Goal: Task Accomplishment & Management: Manage account settings

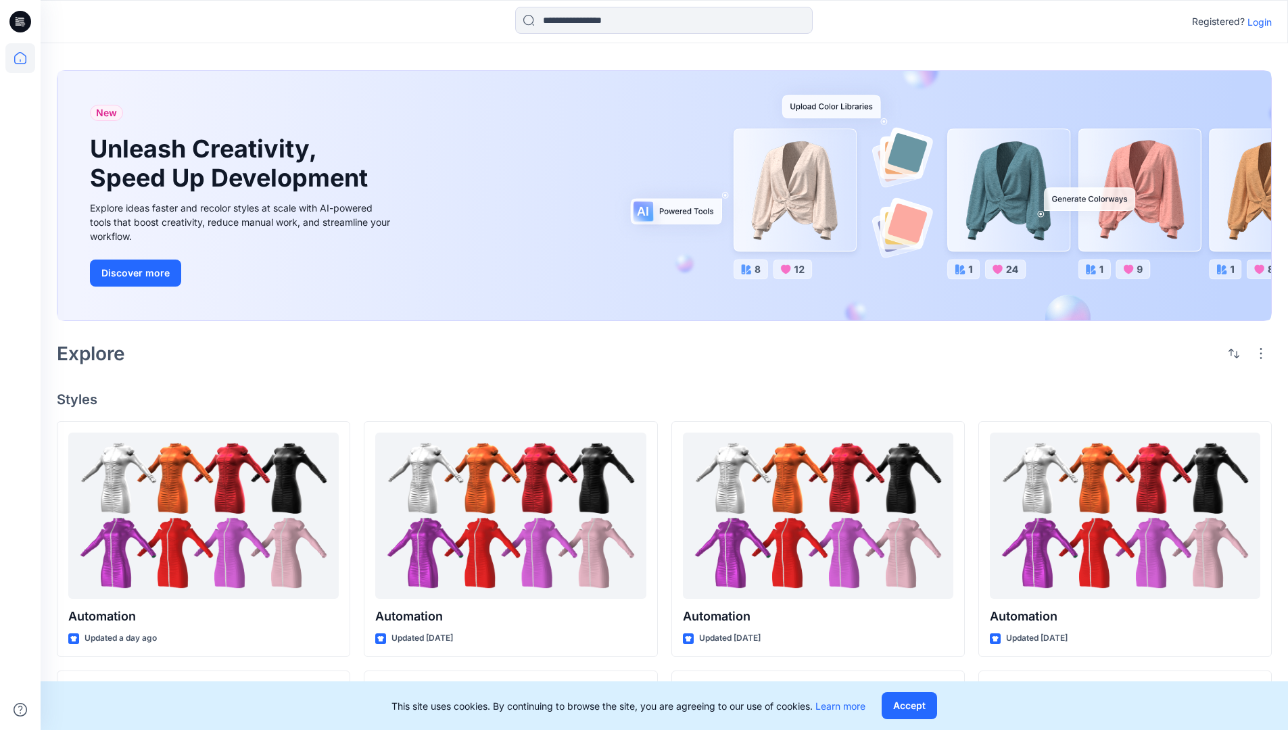
click at [1256, 22] on p "Login" at bounding box center [1259, 22] width 24 height 14
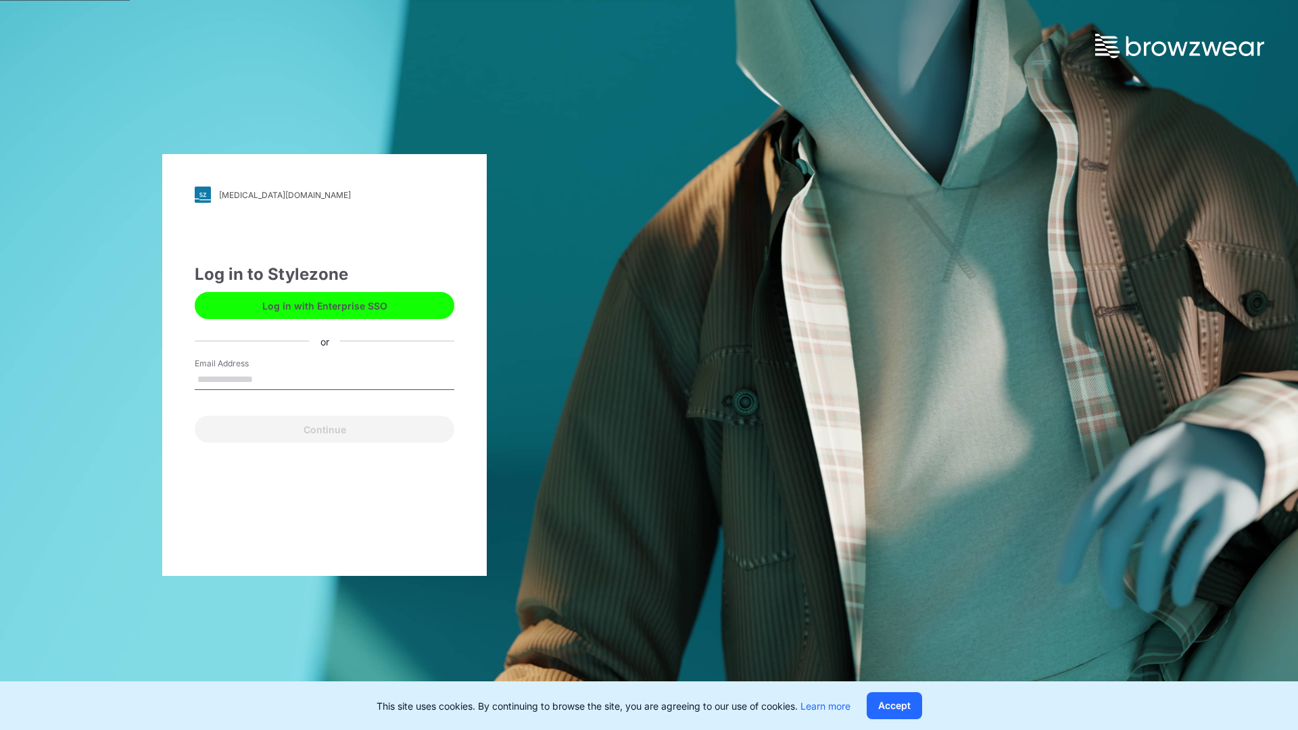
click at [267, 378] on input "Email Address" at bounding box center [325, 380] width 260 height 20
type input "**********"
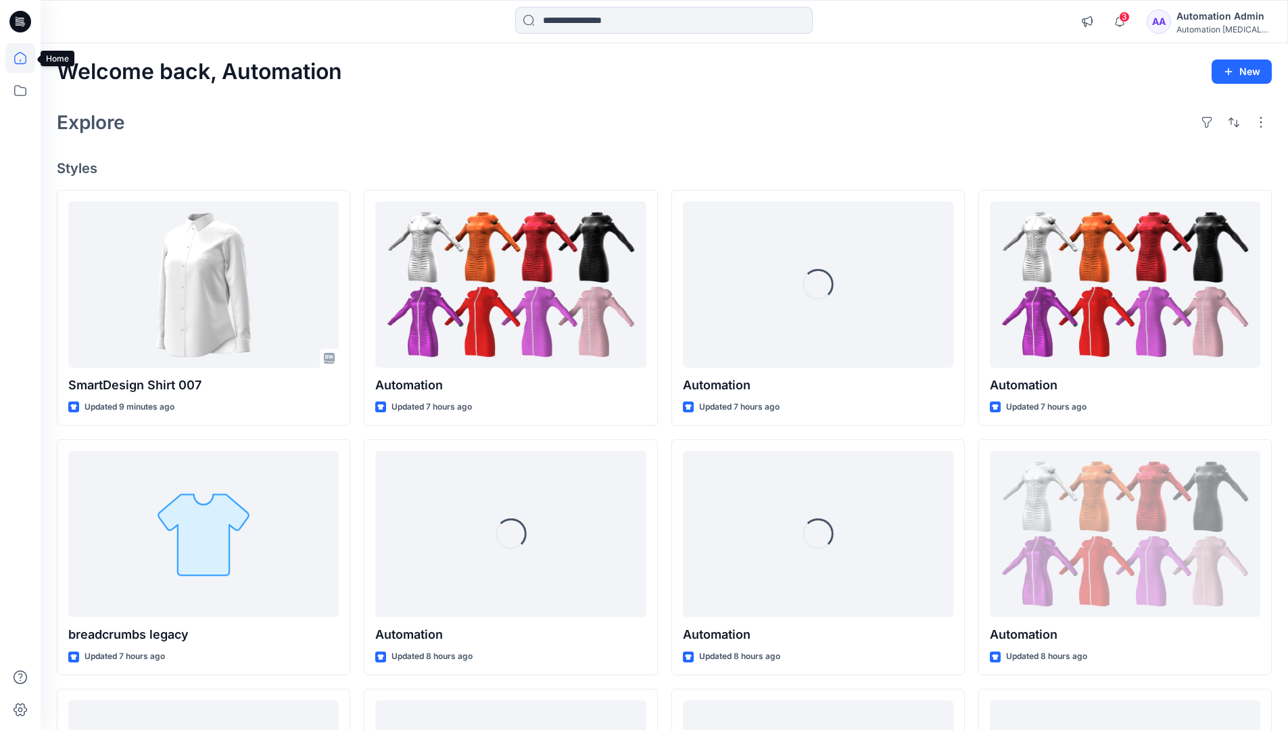
click at [26, 58] on icon at bounding box center [20, 58] width 12 height 12
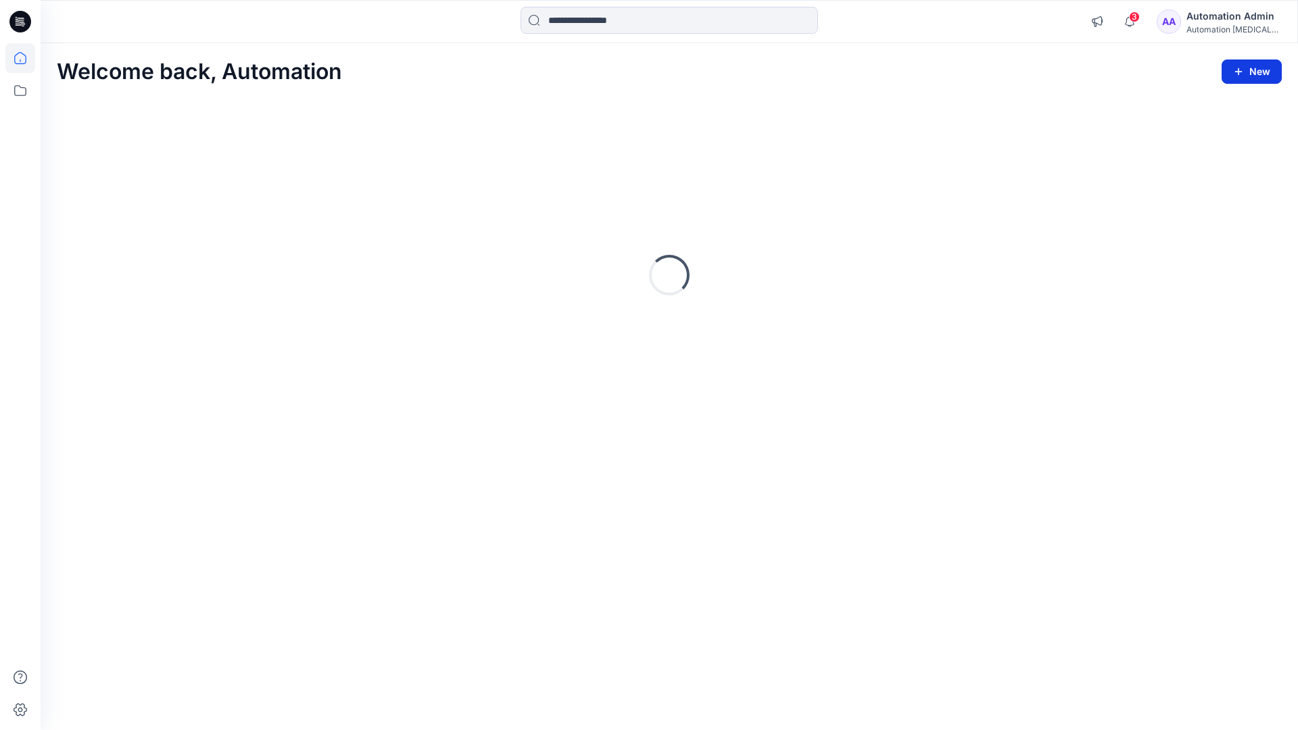
click at [1254, 70] on button "New" at bounding box center [1251, 71] width 60 height 24
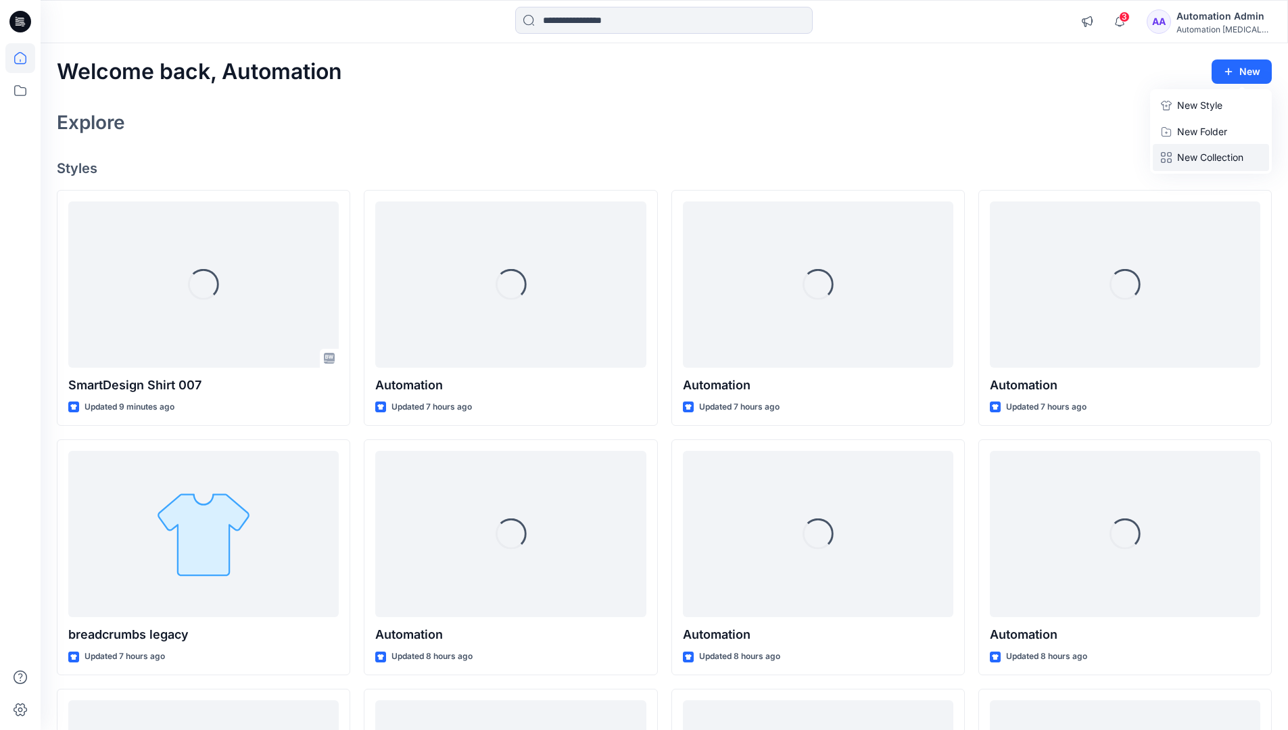
click at [1214, 153] on p "New Collection" at bounding box center [1210, 157] width 66 height 16
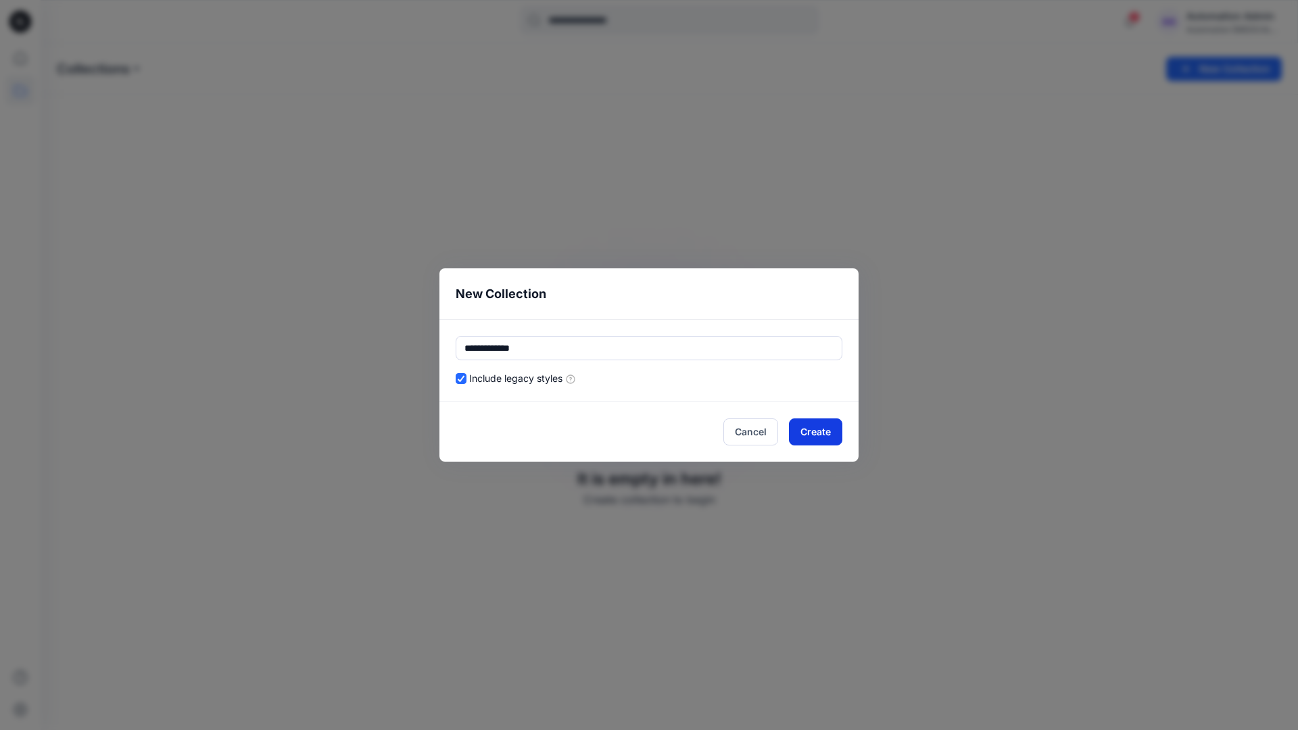
type input "**********"
click at [826, 429] on button "Create" at bounding box center [815, 431] width 53 height 27
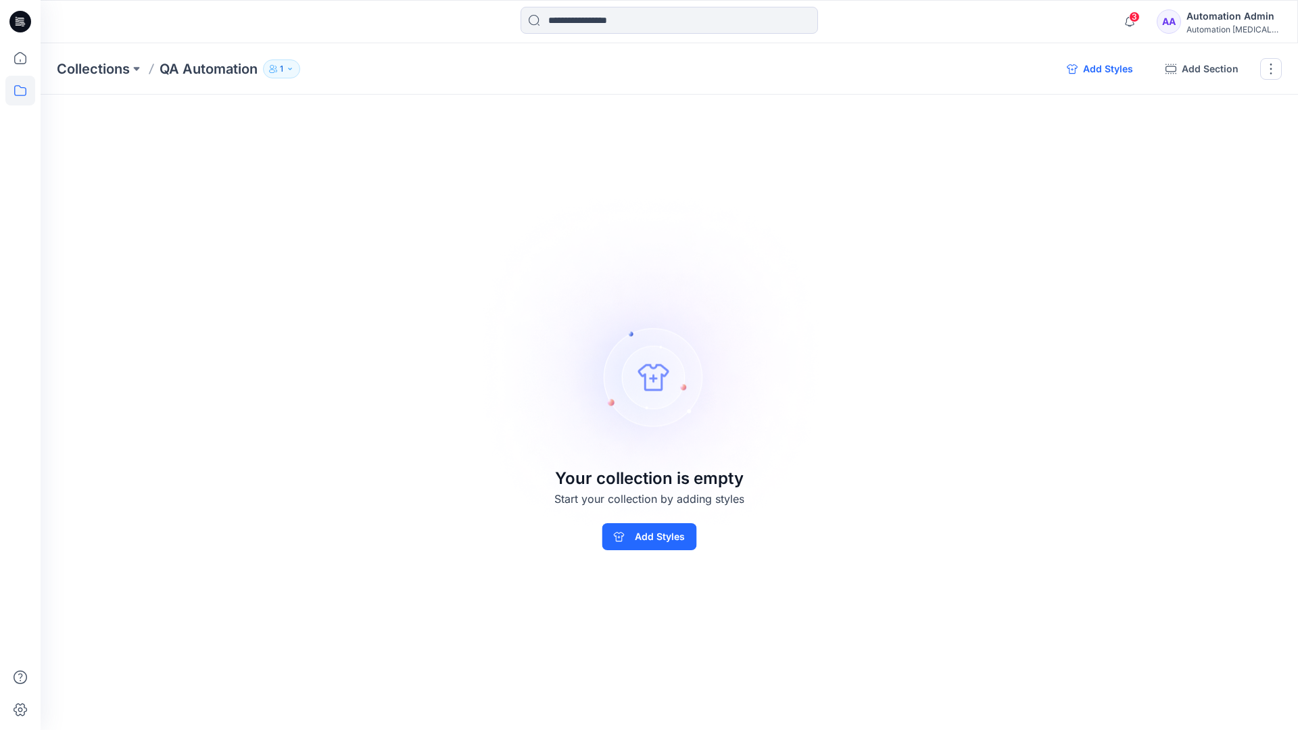
click at [1103, 70] on button "Add Styles" at bounding box center [1100, 69] width 88 height 22
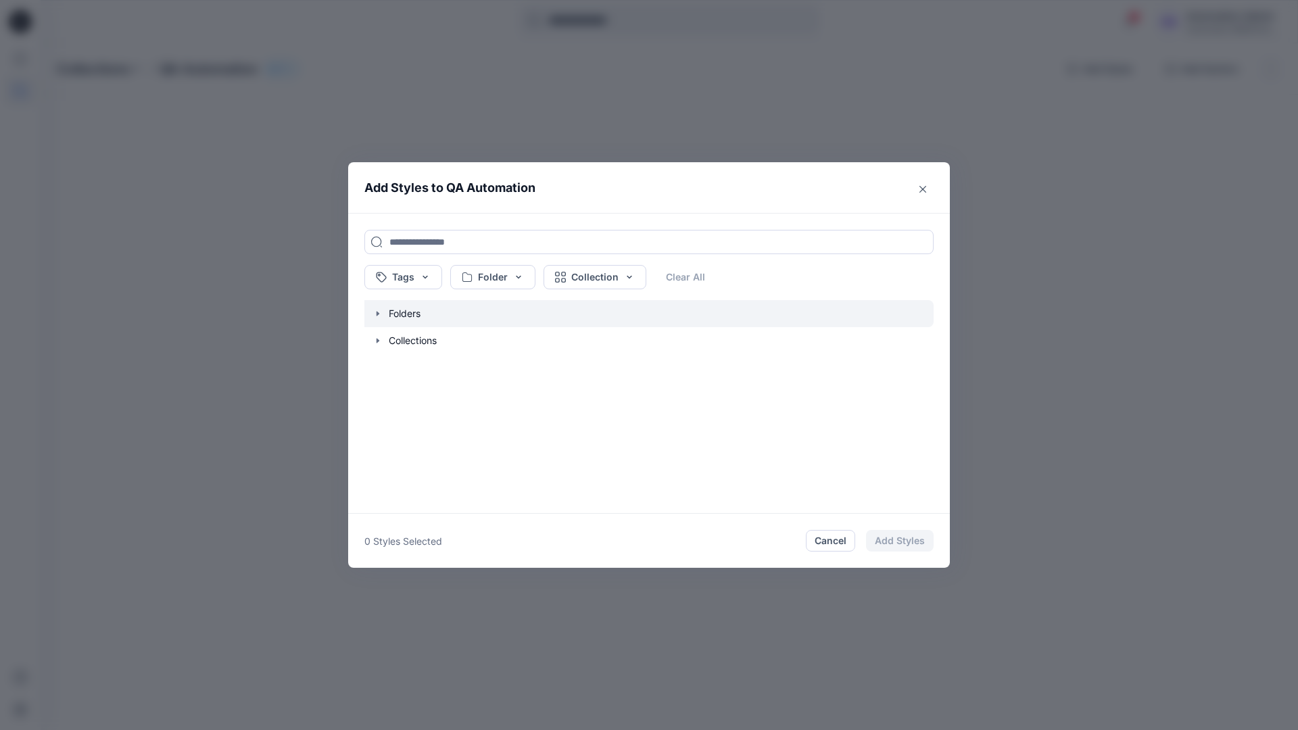
click at [376, 312] on icon "button" at bounding box center [377, 313] width 3 height 5
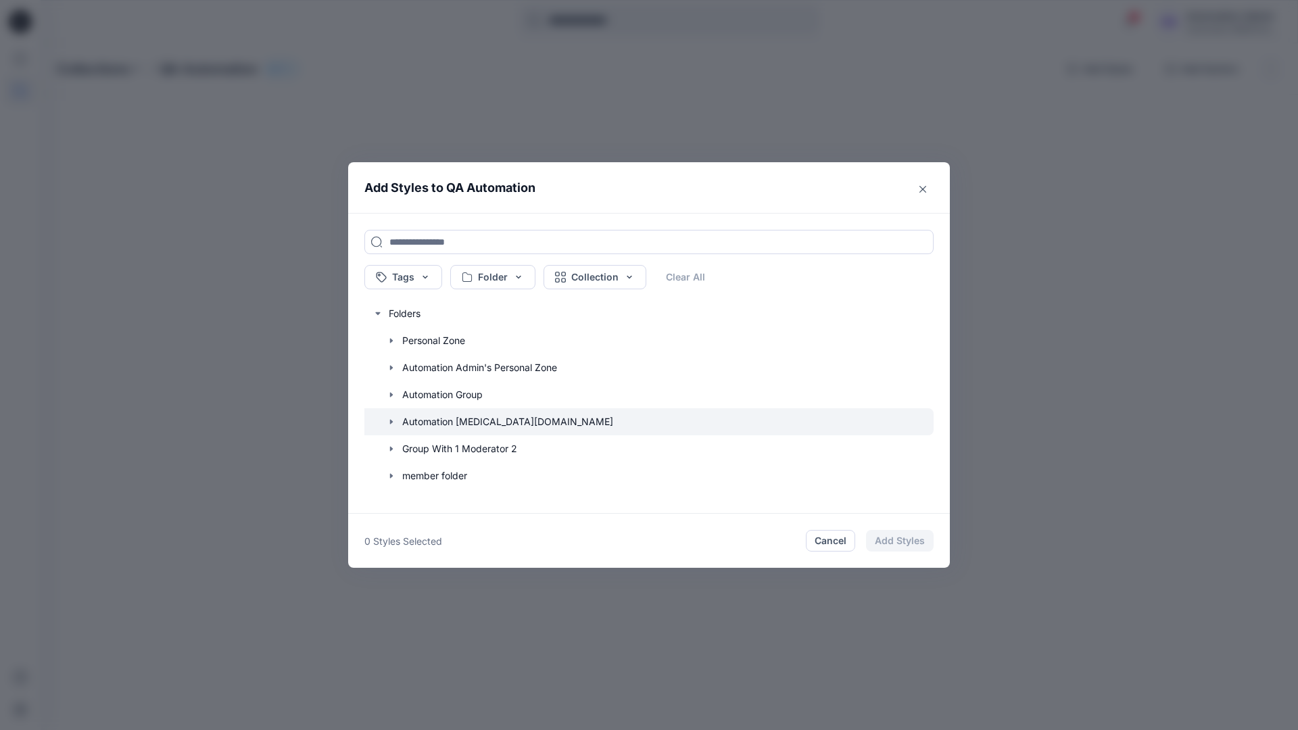
click at [390, 420] on icon "button" at bounding box center [391, 421] width 3 height 5
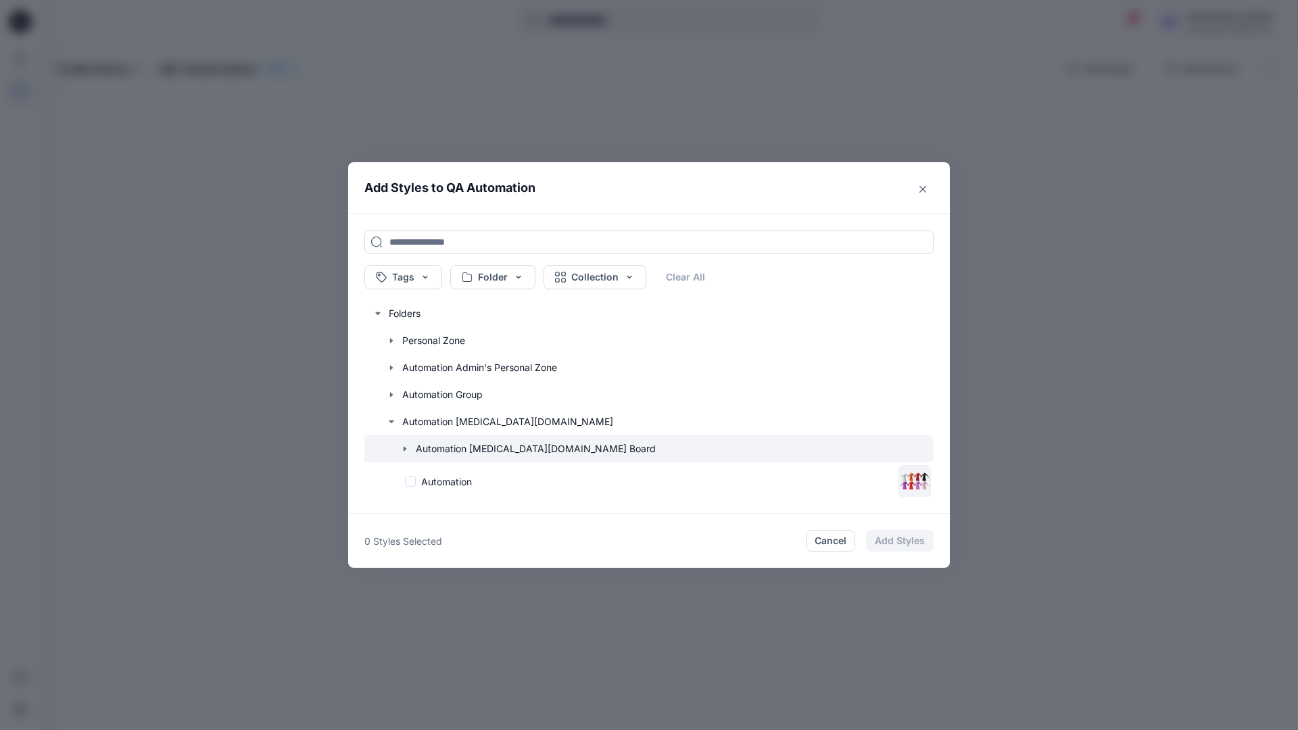
click at [405, 449] on icon "button" at bounding box center [404, 448] width 3 height 5
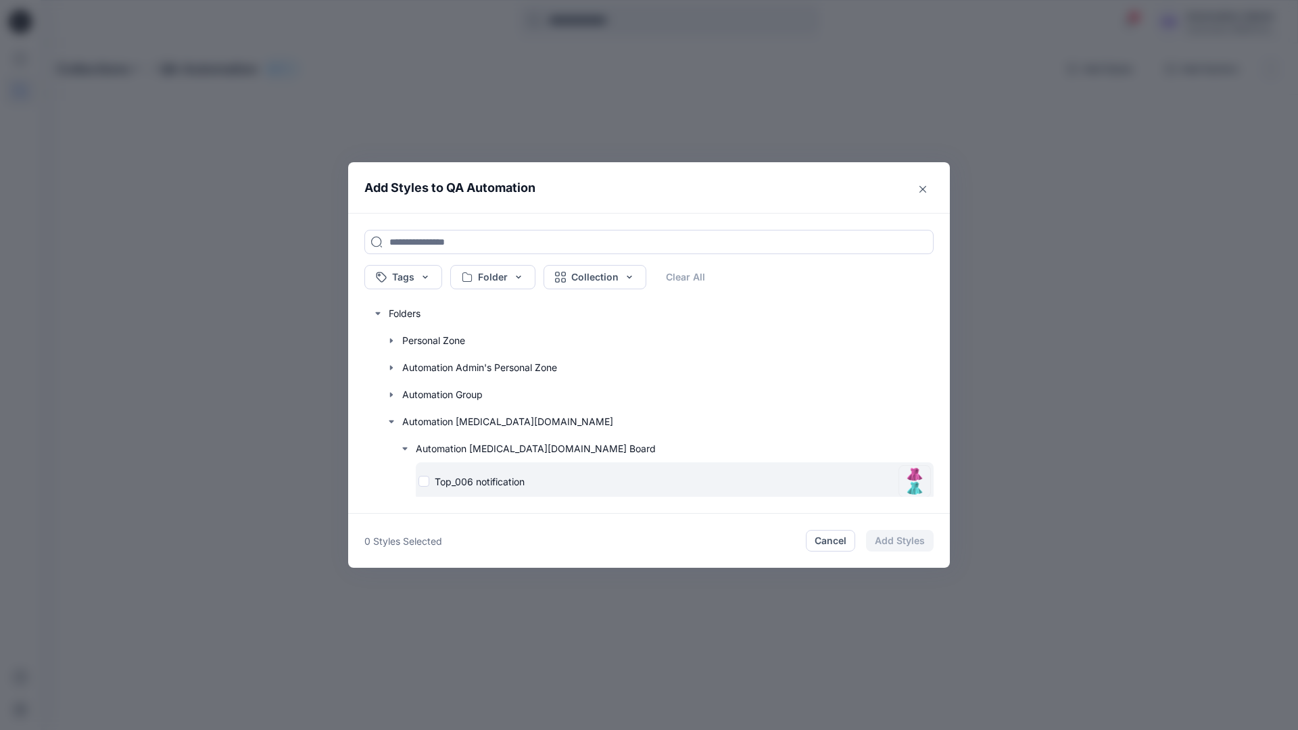
click at [425, 482] on div "Top_006 notification" at bounding box center [655, 481] width 474 height 14
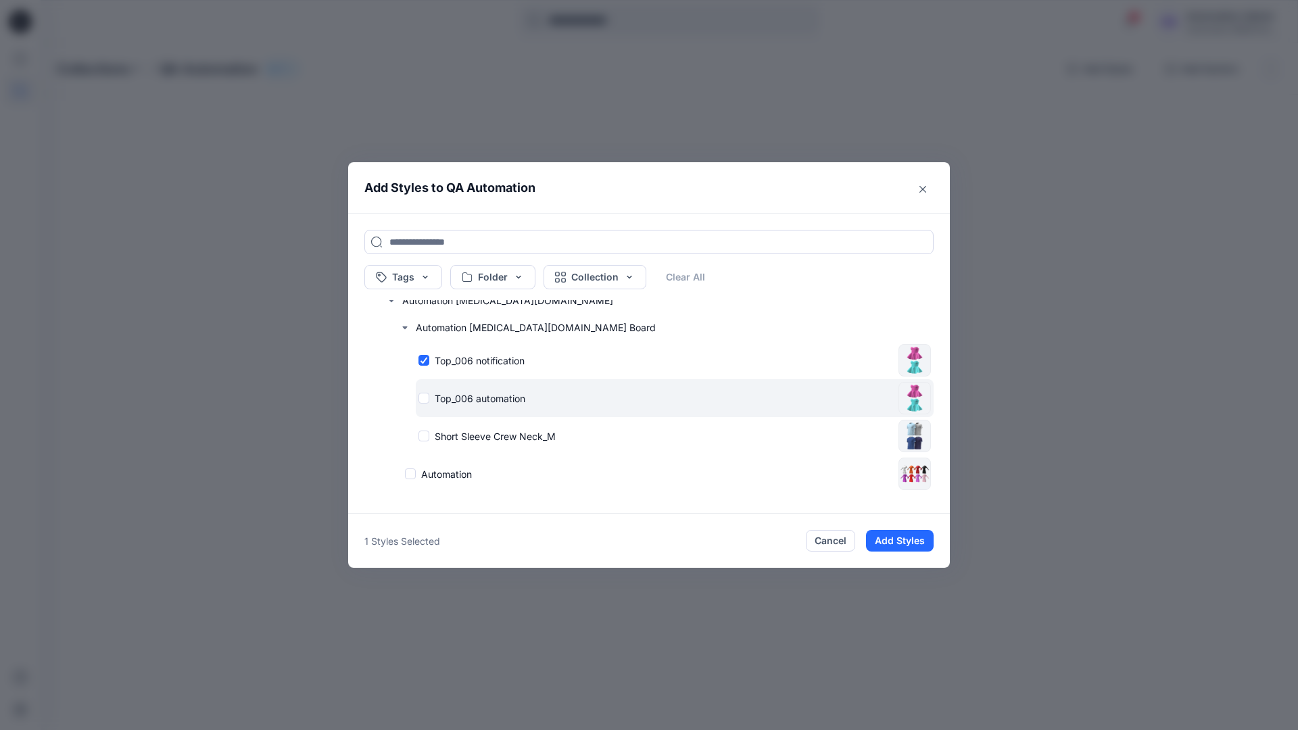
click at [424, 399] on div "Top_006 automation" at bounding box center [655, 398] width 474 height 14
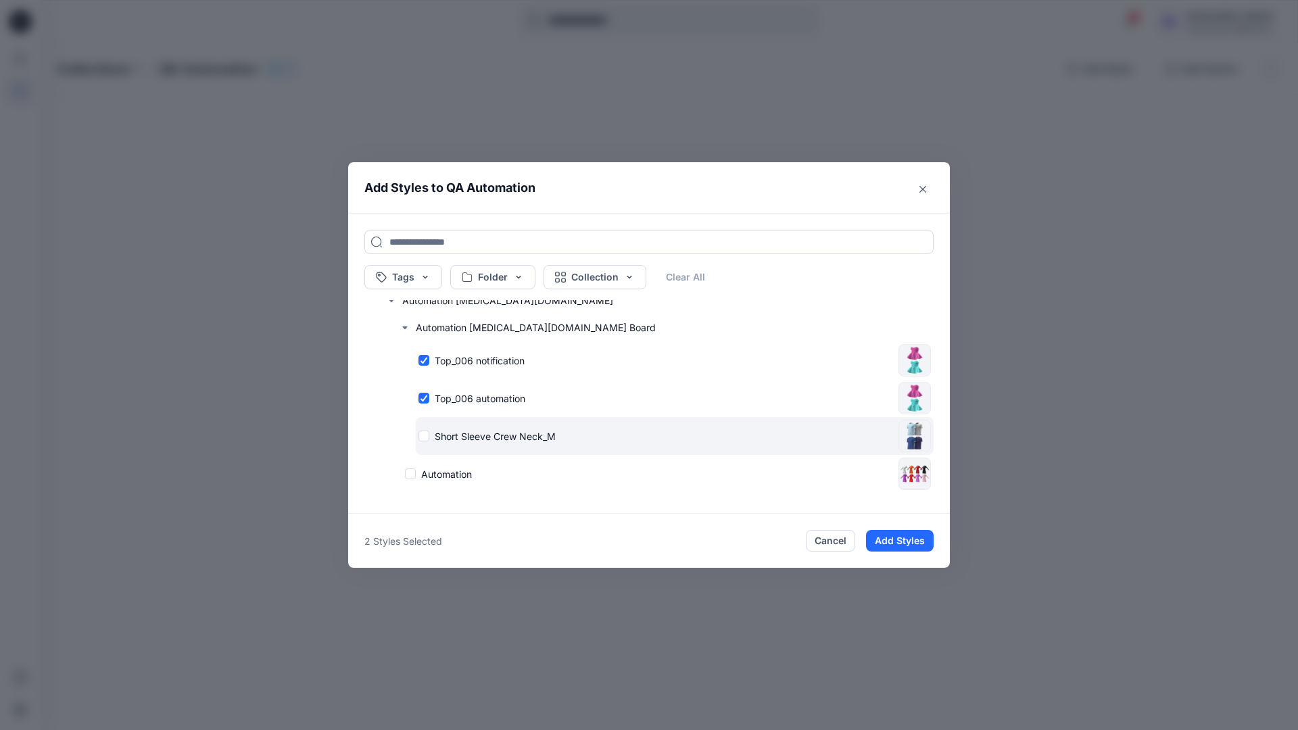
click at [426, 435] on div "Short Sleeve Crew Neck_M" at bounding box center [655, 436] width 474 height 14
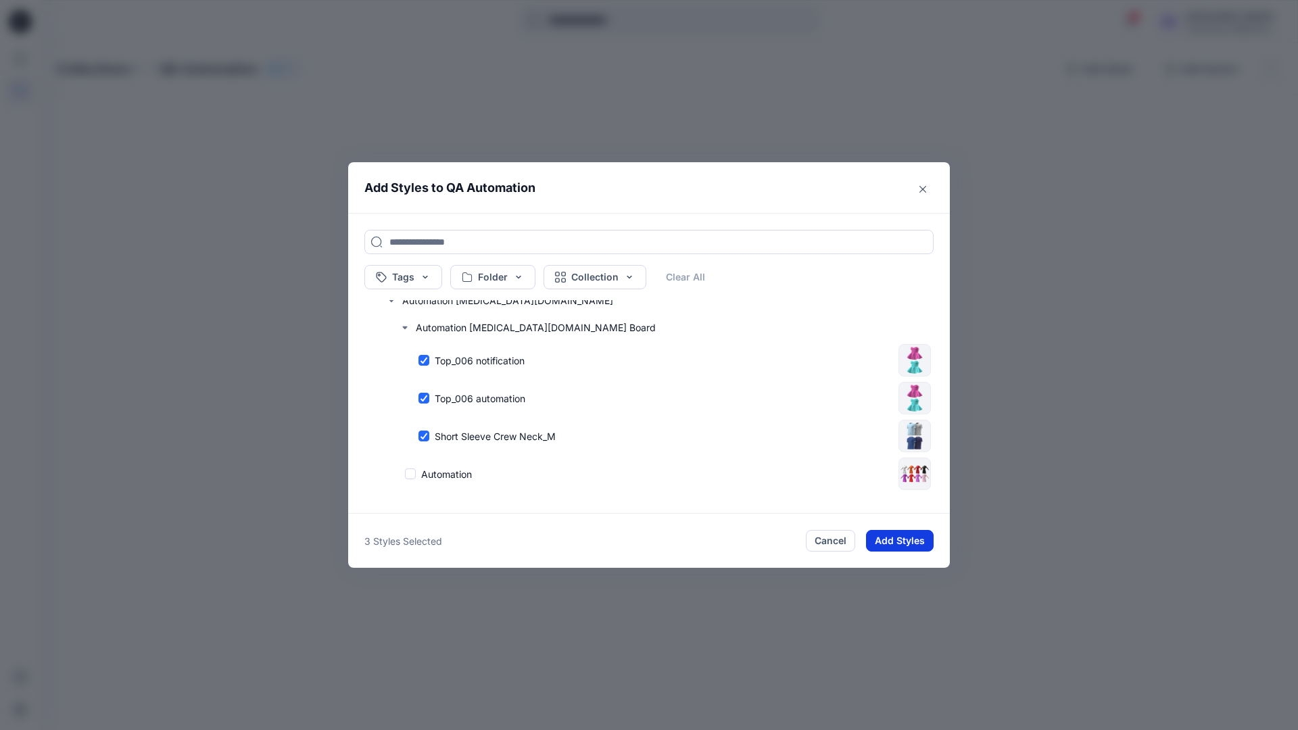
click at [903, 542] on button "Add Styles" at bounding box center [900, 541] width 68 height 22
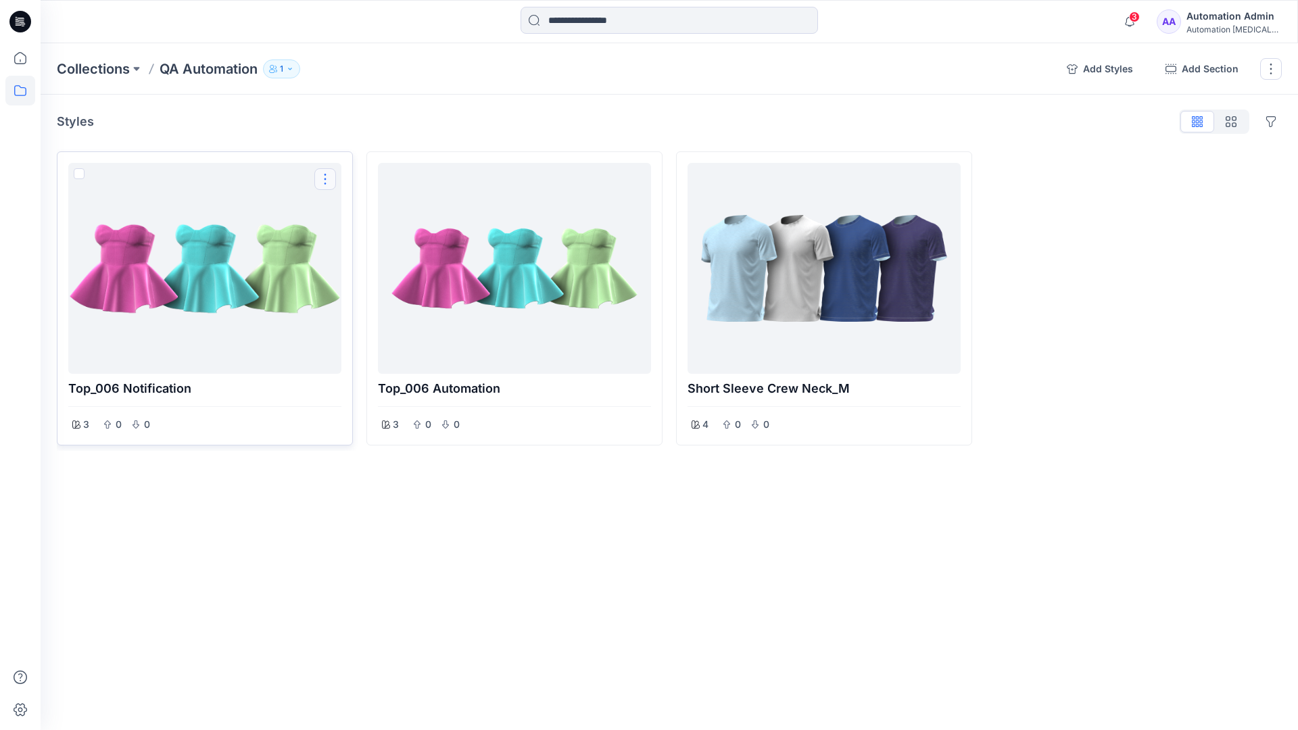
click at [326, 180] on button "Options" at bounding box center [325, 179] width 22 height 22
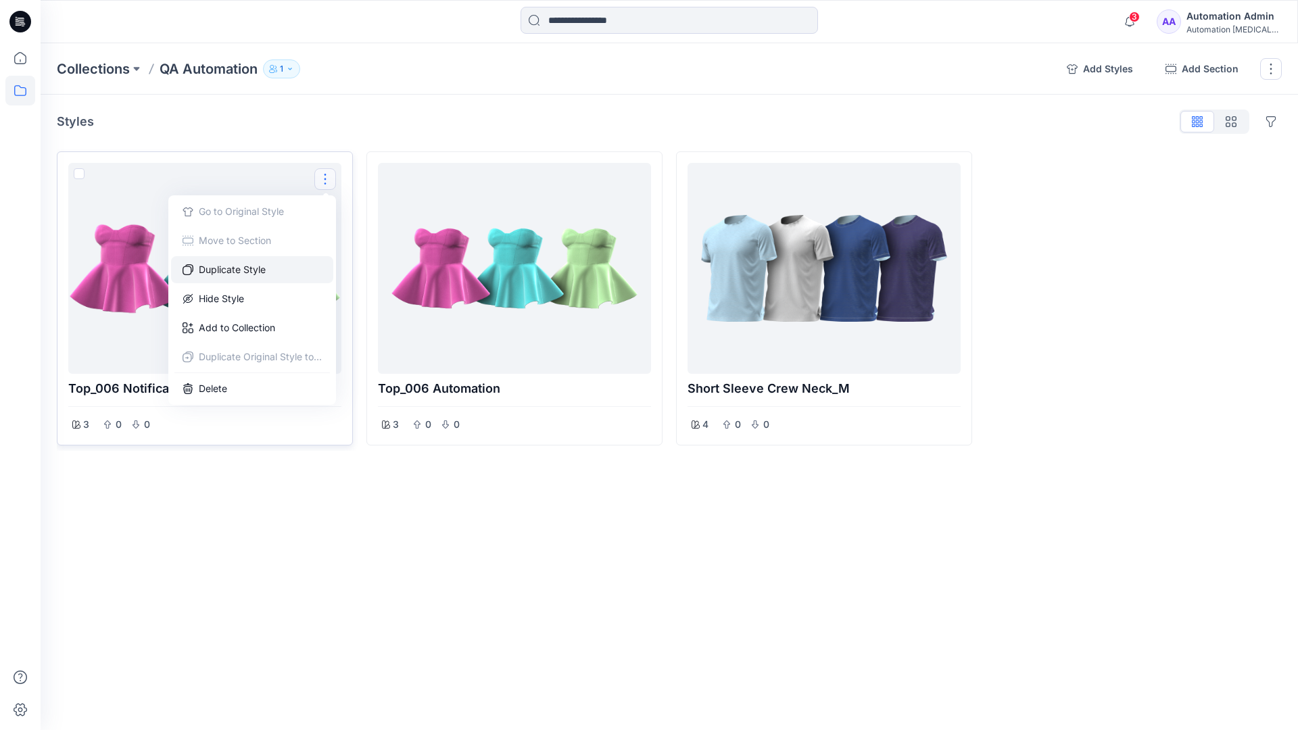
click at [253, 268] on button "Duplicate Style" at bounding box center [252, 269] width 162 height 27
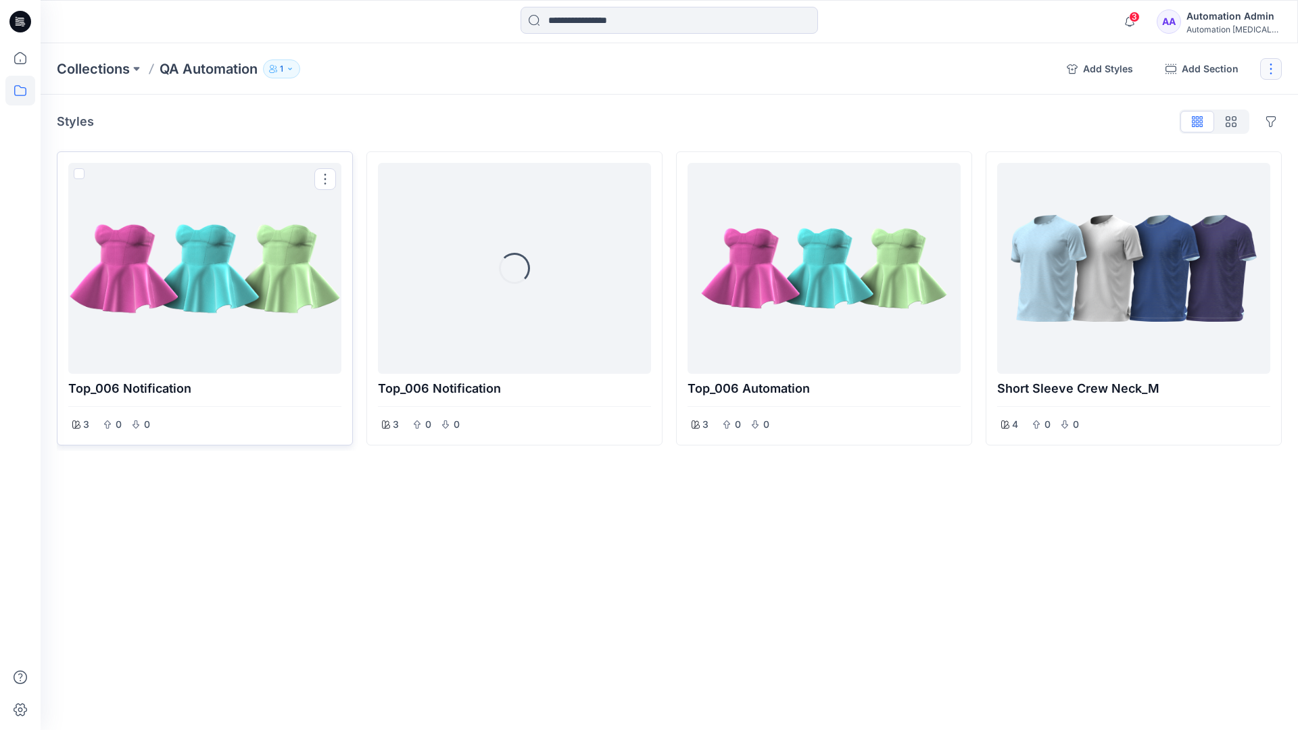
click at [1271, 72] on button "button" at bounding box center [1271, 69] width 22 height 22
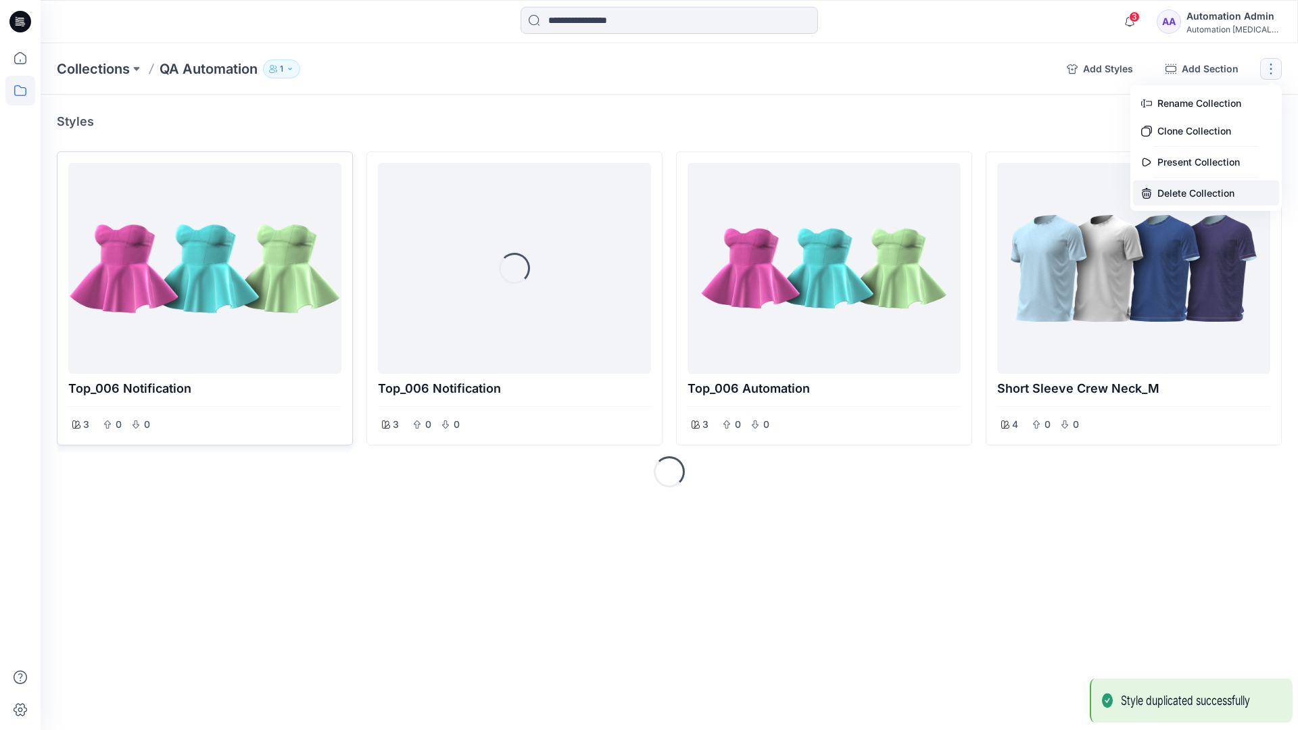
click at [1192, 188] on button "Delete Collection" at bounding box center [1206, 192] width 146 height 25
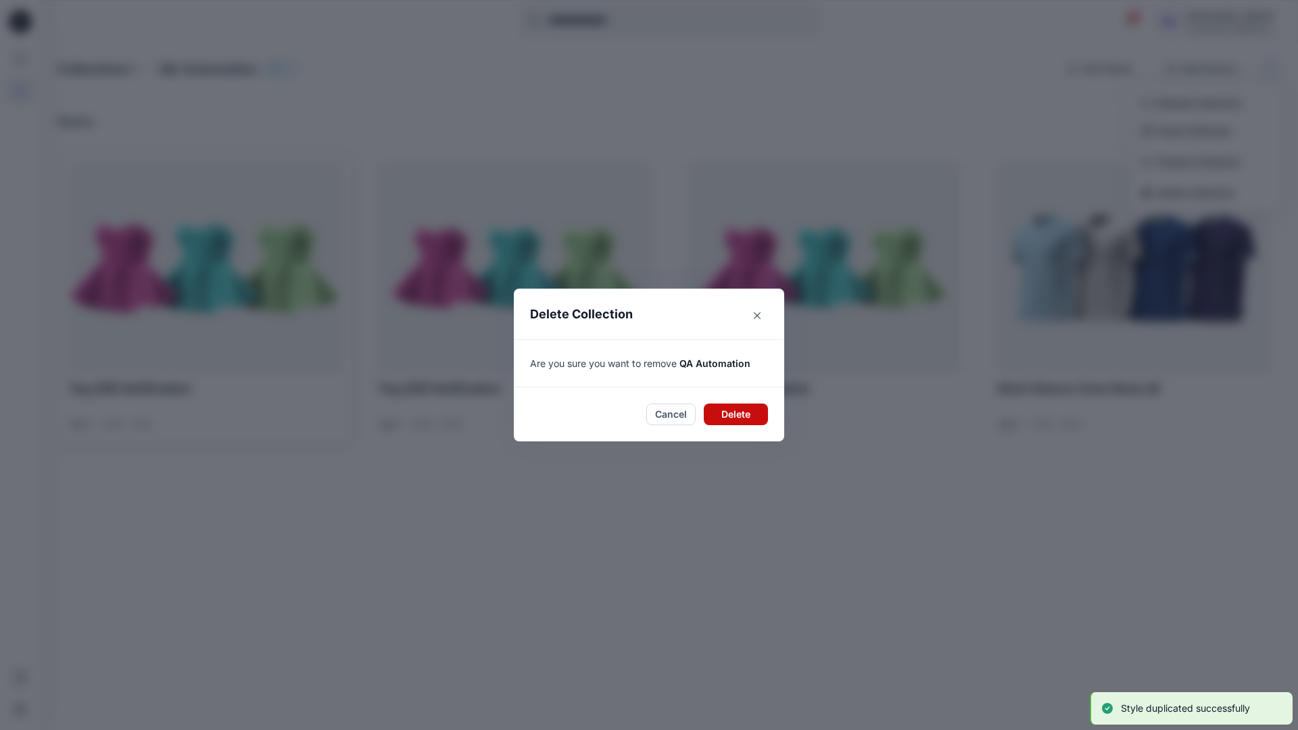
click at [738, 412] on button "Delete" at bounding box center [736, 414] width 64 height 22
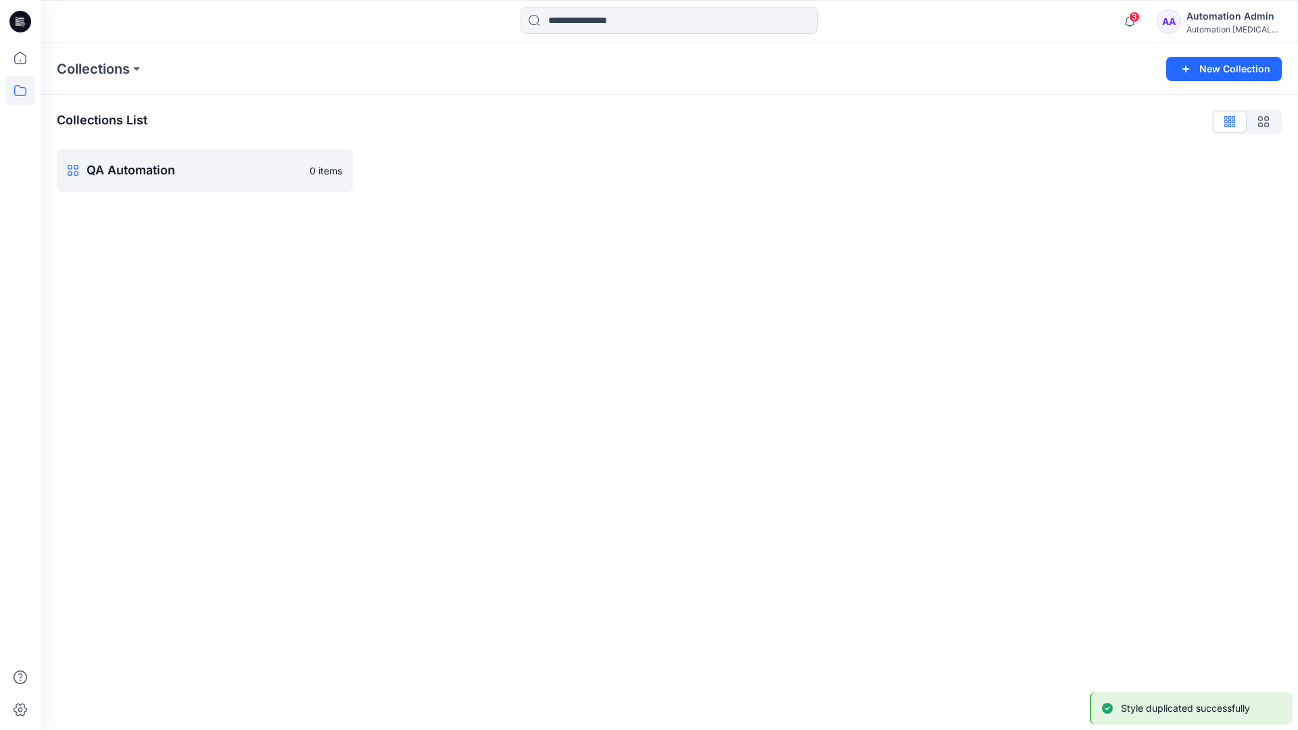
click at [1222, 15] on div "Automation Admin" at bounding box center [1233, 16] width 95 height 16
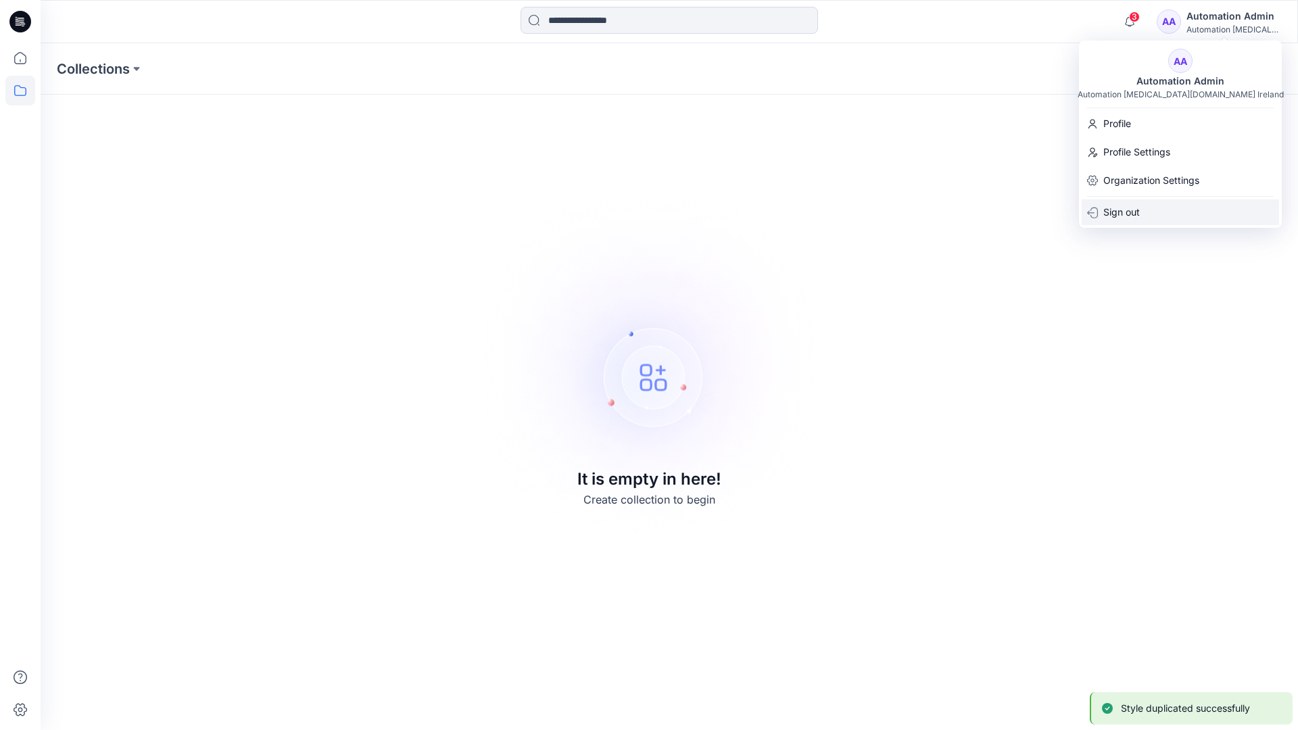
click at [1140, 212] on p "Sign out" at bounding box center [1121, 212] width 36 height 26
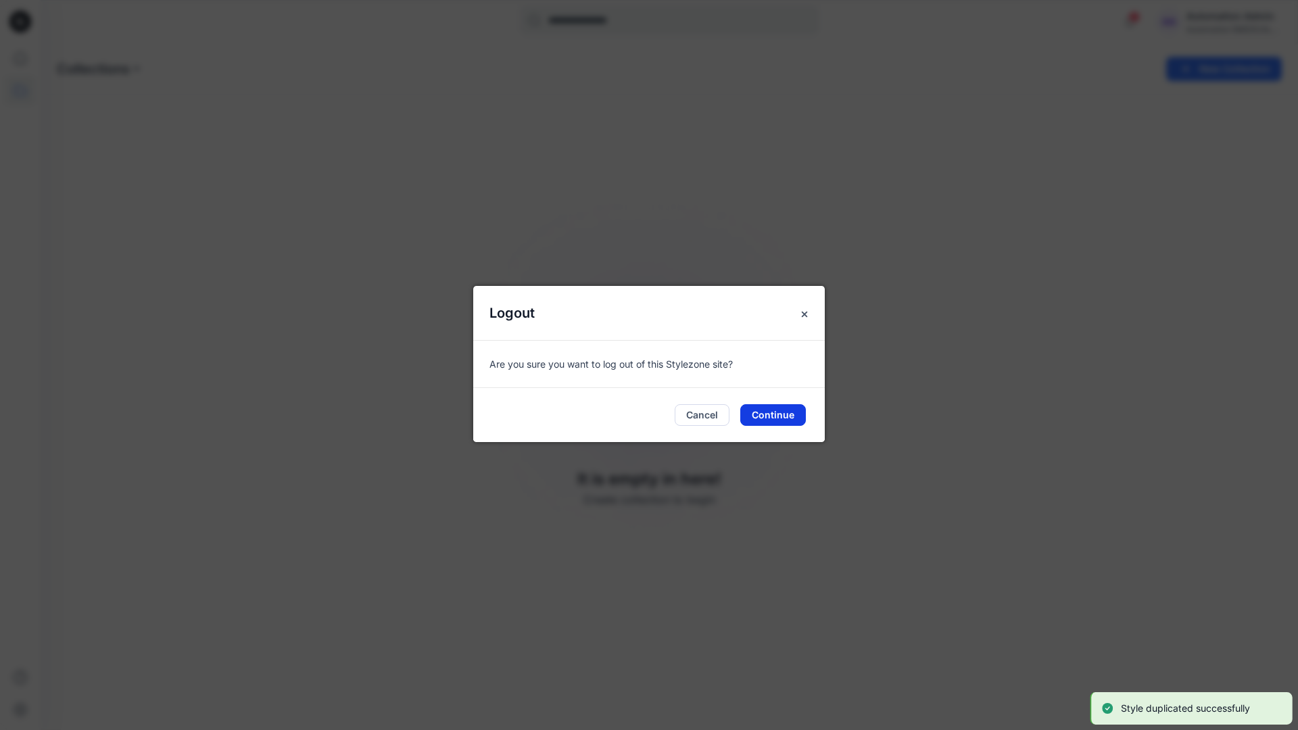
click at [778, 416] on button "Continue" at bounding box center [773, 415] width 66 height 22
